Goal: Task Accomplishment & Management: Use online tool/utility

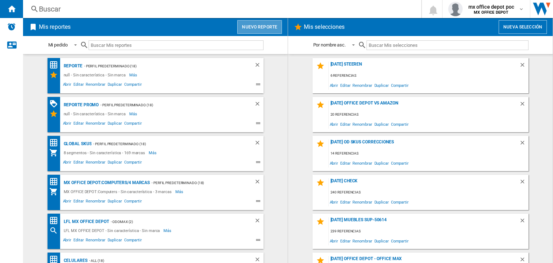
click at [260, 31] on button "Nuevo reporte" at bounding box center [259, 27] width 45 height 14
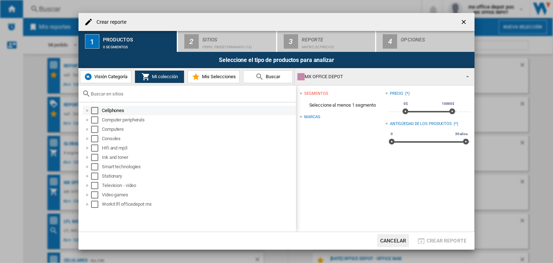
click at [90, 107] on div at bounding box center [87, 110] width 7 height 7
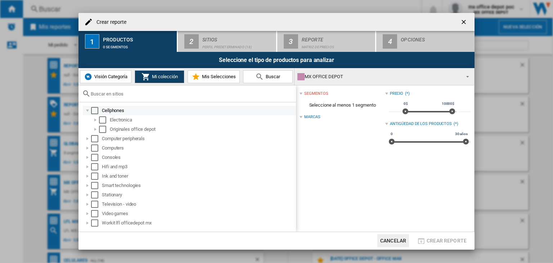
click at [90, 107] on div at bounding box center [87, 110] width 7 height 7
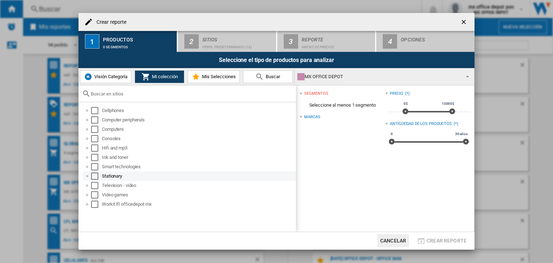
click at [90, 174] on div at bounding box center [87, 175] width 7 height 7
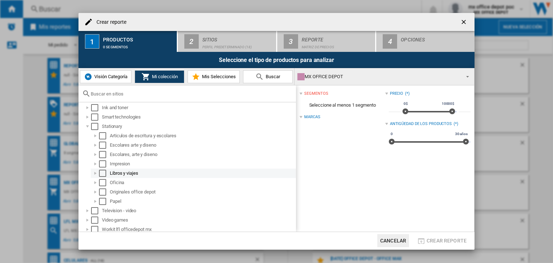
scroll to position [52, 0]
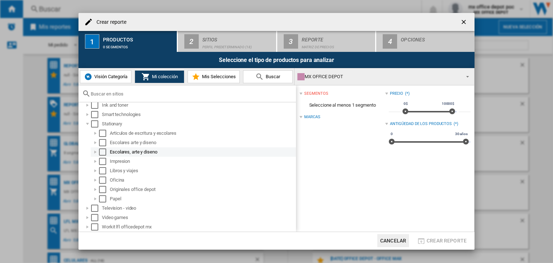
click at [96, 152] on div at bounding box center [95, 151] width 7 height 7
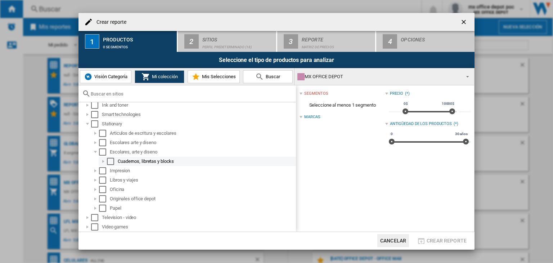
click at [102, 160] on div at bounding box center [103, 161] width 7 height 7
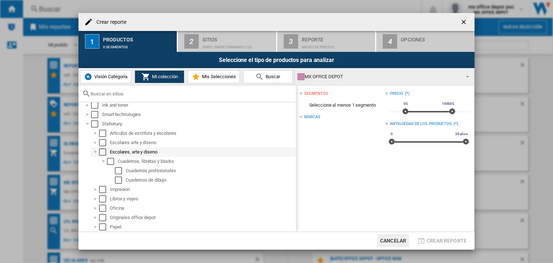
click at [95, 153] on div at bounding box center [95, 151] width 7 height 7
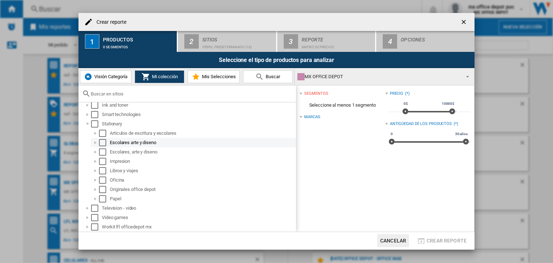
click at [96, 143] on div at bounding box center [95, 142] width 7 height 7
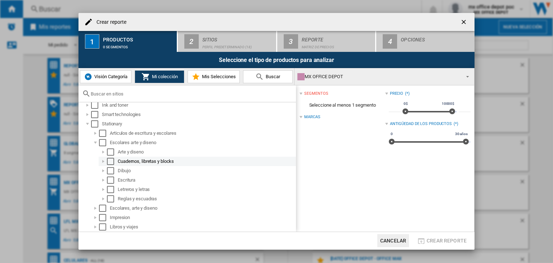
click at [103, 164] on div at bounding box center [103, 161] width 7 height 7
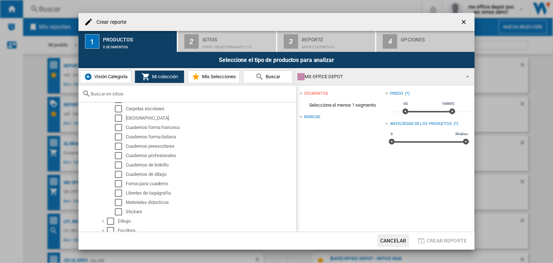
scroll to position [124, 0]
click at [116, 201] on div "Select" at bounding box center [118, 201] width 7 height 7
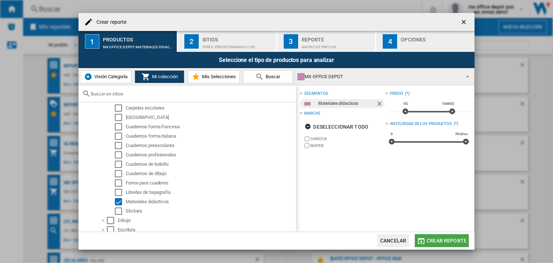
click at [444, 239] on span "Crear reporte" at bounding box center [447, 241] width 40 height 6
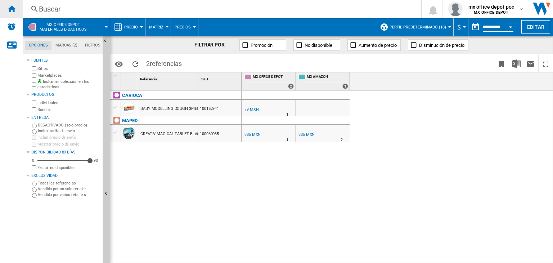
click at [13, 8] on ng-md-icon "Inicio" at bounding box center [11, 8] width 9 height 9
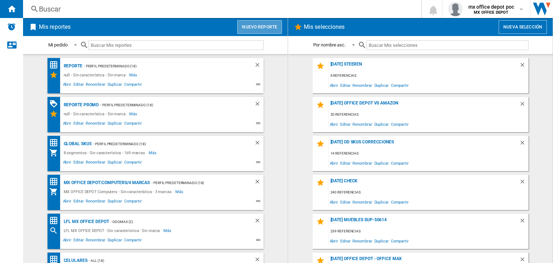
click at [274, 26] on button "Nuevo reporte" at bounding box center [259, 27] width 45 height 14
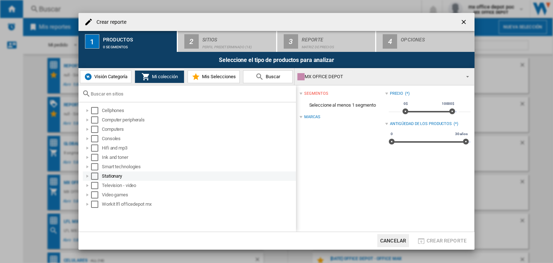
click at [85, 175] on div at bounding box center [87, 175] width 7 height 7
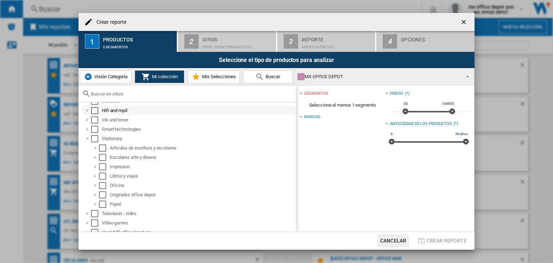
scroll to position [43, 0]
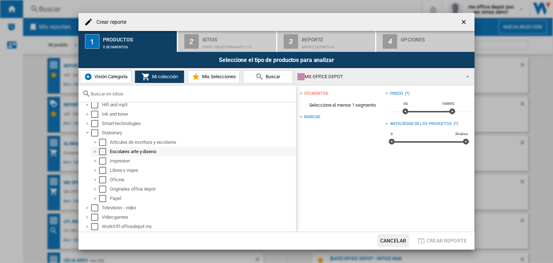
click at [95, 153] on div at bounding box center [95, 151] width 7 height 7
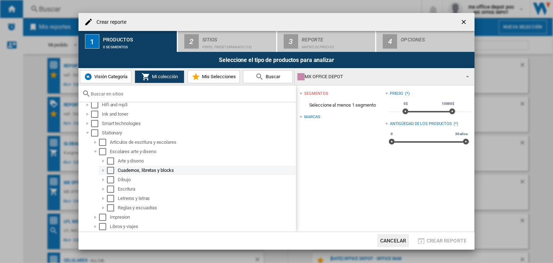
click at [107, 169] on div at bounding box center [103, 170] width 7 height 7
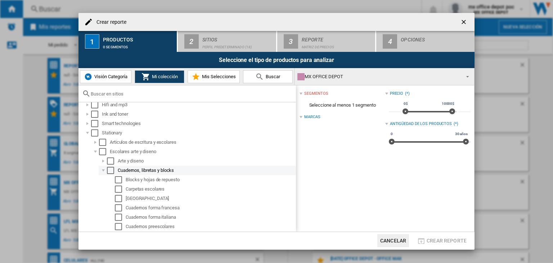
click at [107, 169] on div at bounding box center [103, 170] width 7 height 7
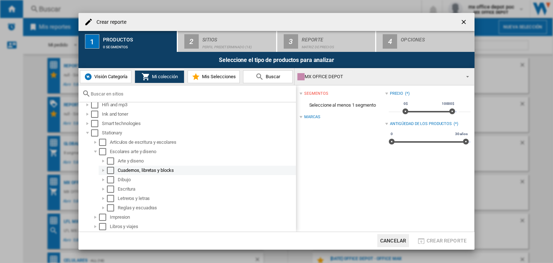
click at [107, 169] on div at bounding box center [103, 170] width 7 height 7
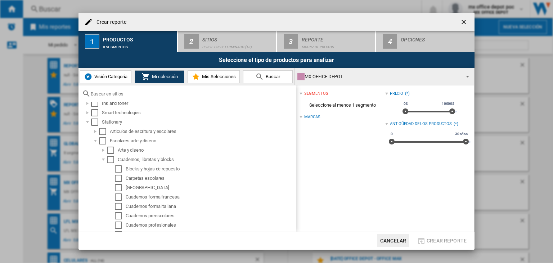
scroll to position [41, 0]
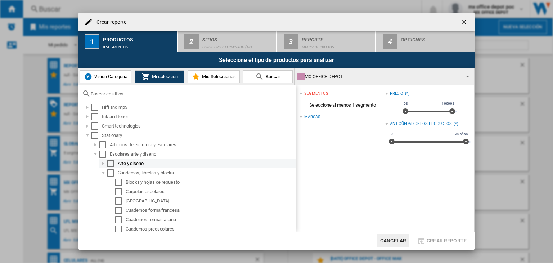
click at [104, 164] on div at bounding box center [103, 163] width 7 height 7
click at [104, 166] on div at bounding box center [103, 163] width 7 height 7
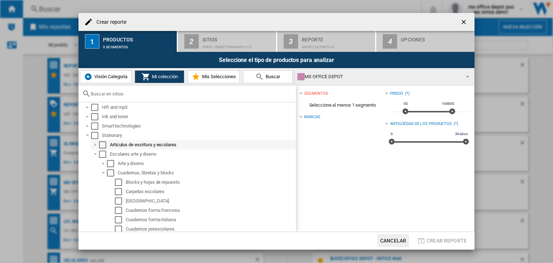
click at [96, 147] on div at bounding box center [95, 144] width 7 height 7
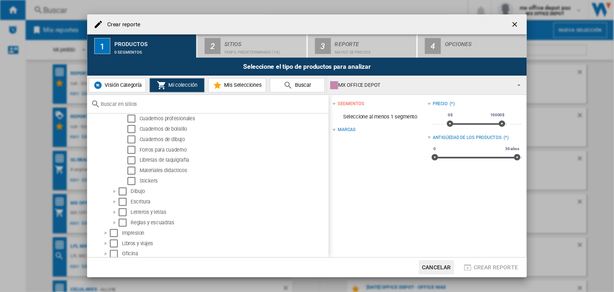
scroll to position [185, 0]
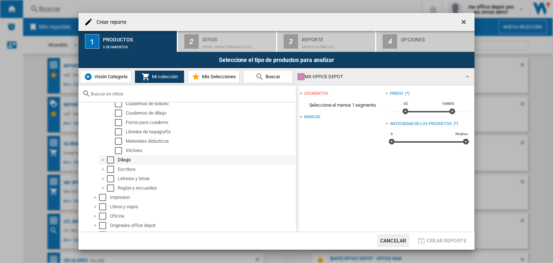
click at [101, 163] on div at bounding box center [103, 159] width 7 height 7
click at [104, 170] on div at bounding box center [103, 169] width 7 height 7
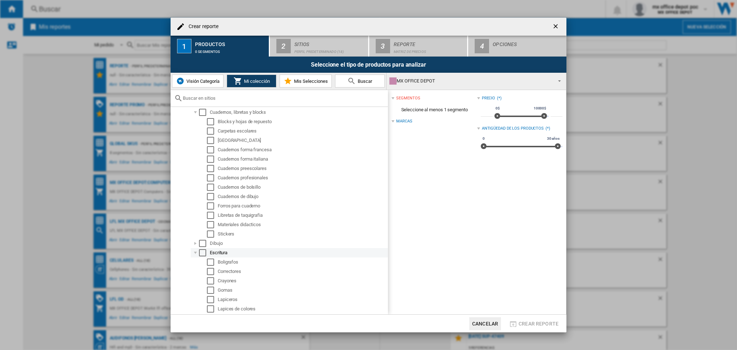
scroll to position [89, 0]
click at [552, 25] on ng-md-icon "getI18NText('BUTTONS.CLOSE_DIALOG')" at bounding box center [556, 27] width 9 height 9
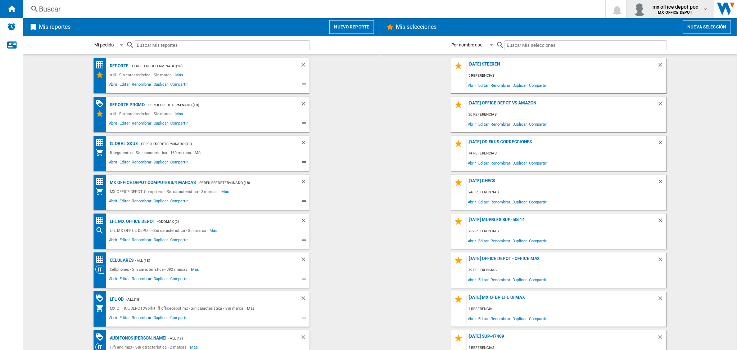
click at [552, 0] on button "mx office depot poc MX OFFICE DEPOT" at bounding box center [671, 9] width 88 height 18
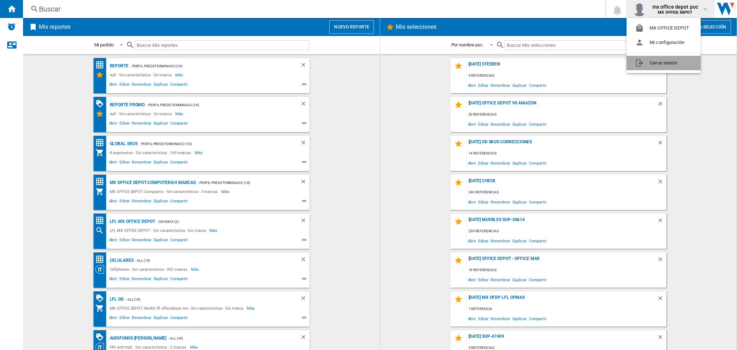
click at [552, 62] on button "Cerrar sesión" at bounding box center [664, 63] width 74 height 14
